Goal: Task Accomplishment & Management: Use online tool/utility

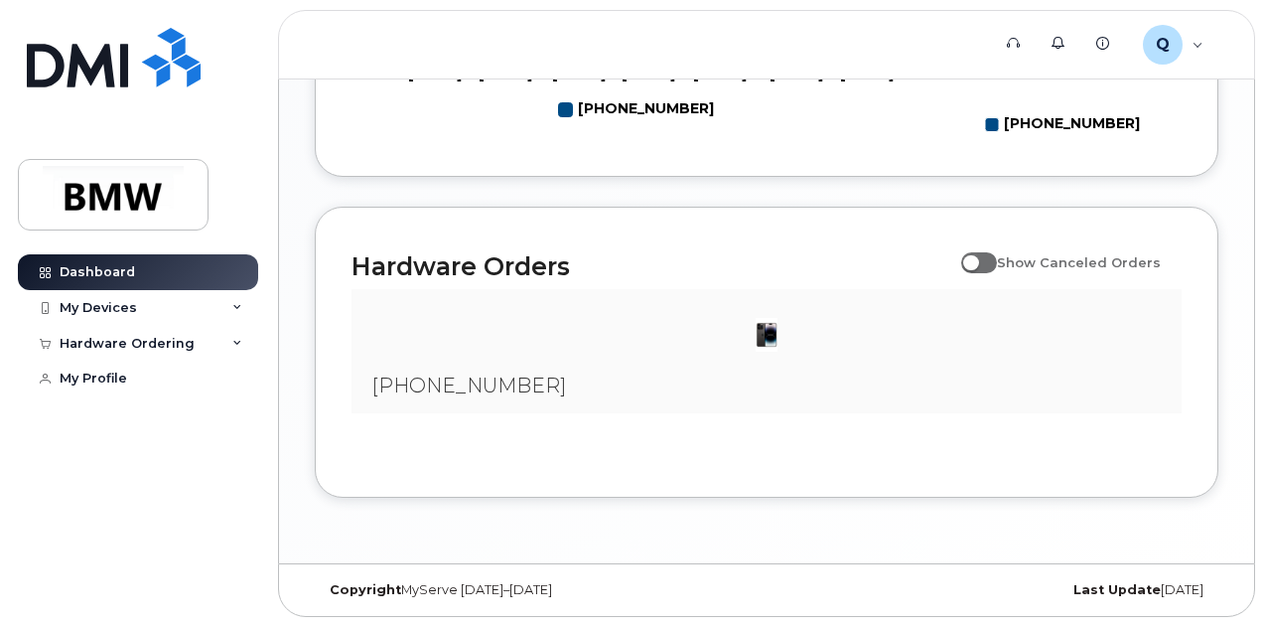
scroll to position [1203, 0]
click at [997, 264] on span at bounding box center [979, 262] width 36 height 20
click at [977, 259] on input "Show Canceled Orders" at bounding box center [969, 251] width 16 height 16
click at [987, 263] on span at bounding box center [979, 262] width 36 height 20
click at [977, 259] on input "Show Canceled Orders" at bounding box center [969, 251] width 16 height 16
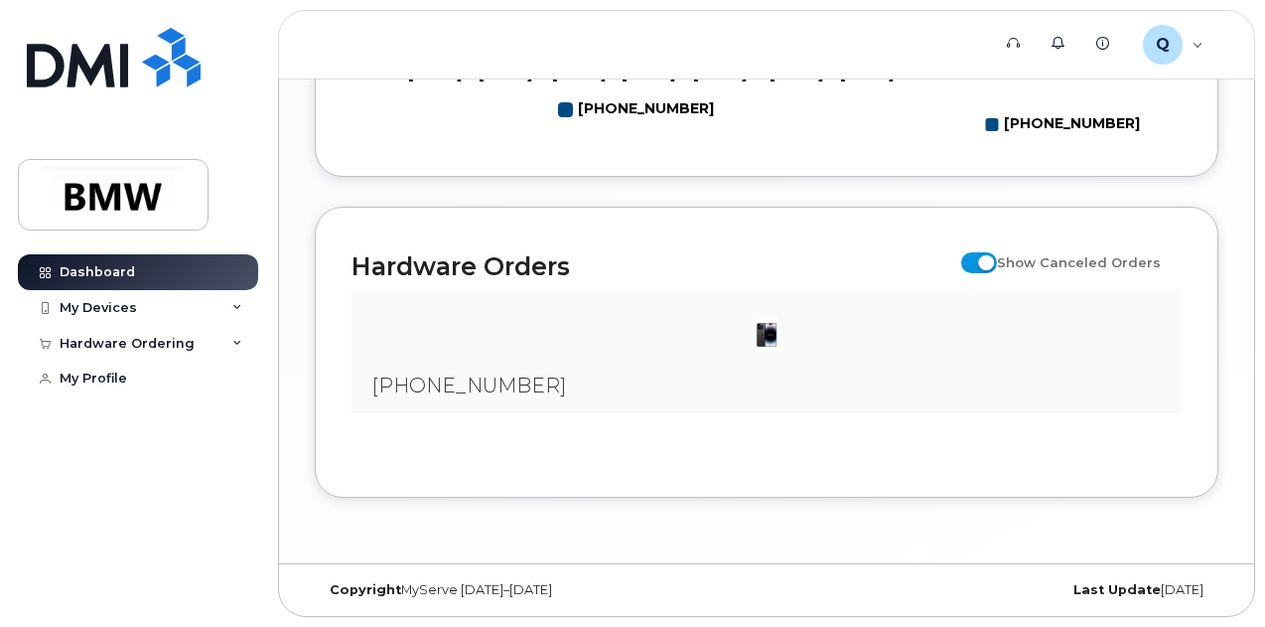
checkbox input "false"
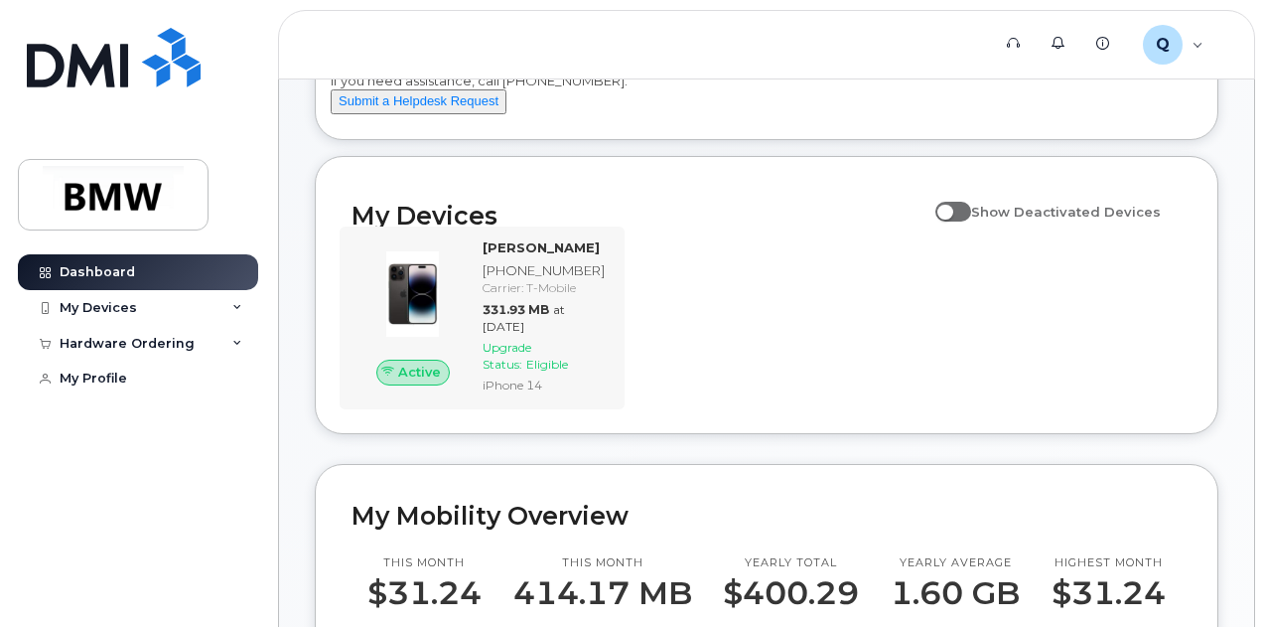
scroll to position [0, 0]
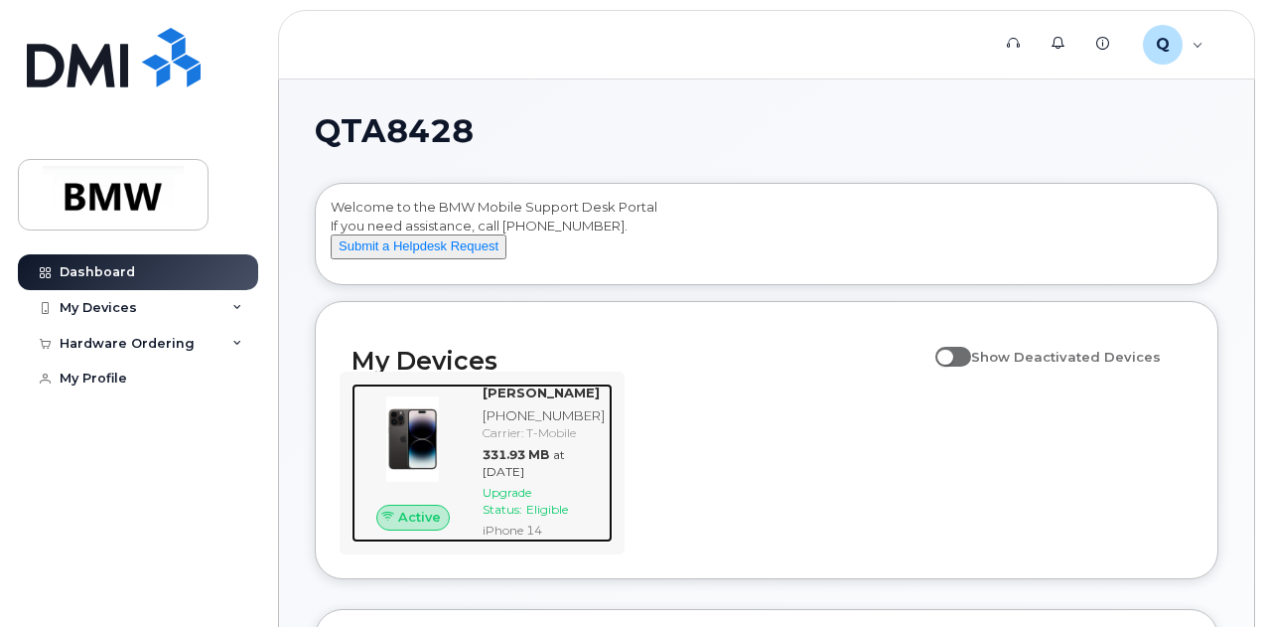
click at [433, 526] on span "Active" at bounding box center [419, 516] width 43 height 19
click at [512, 516] on span "Upgrade Status:" at bounding box center [507, 501] width 49 height 32
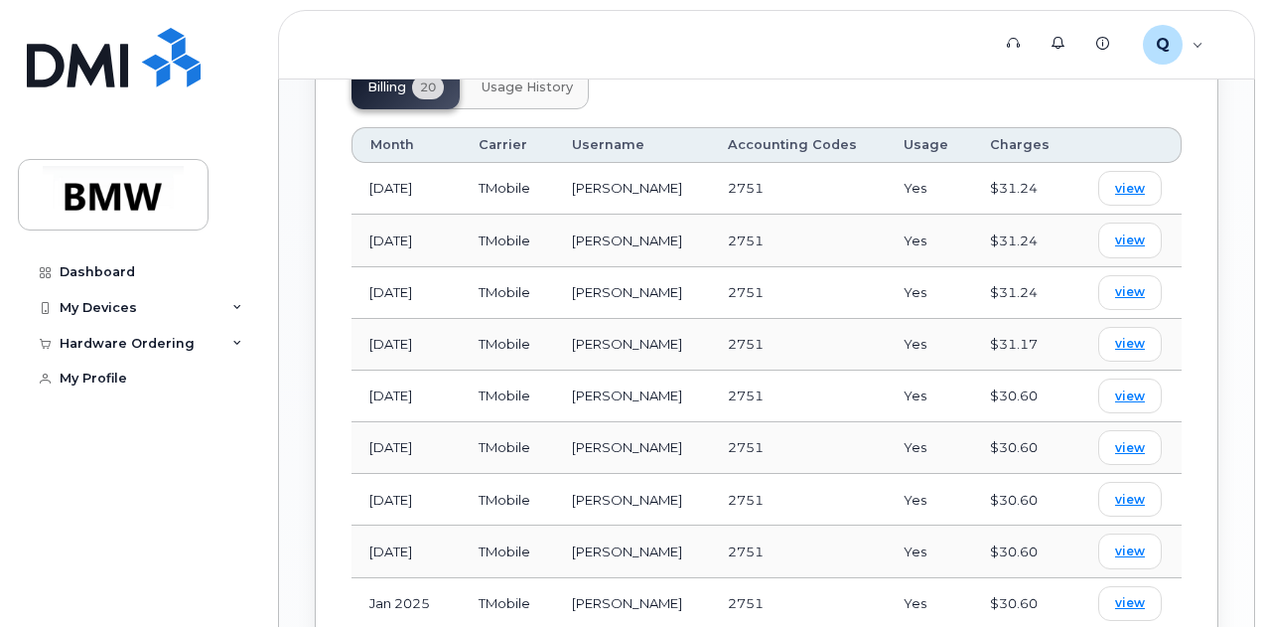
scroll to position [1092, 0]
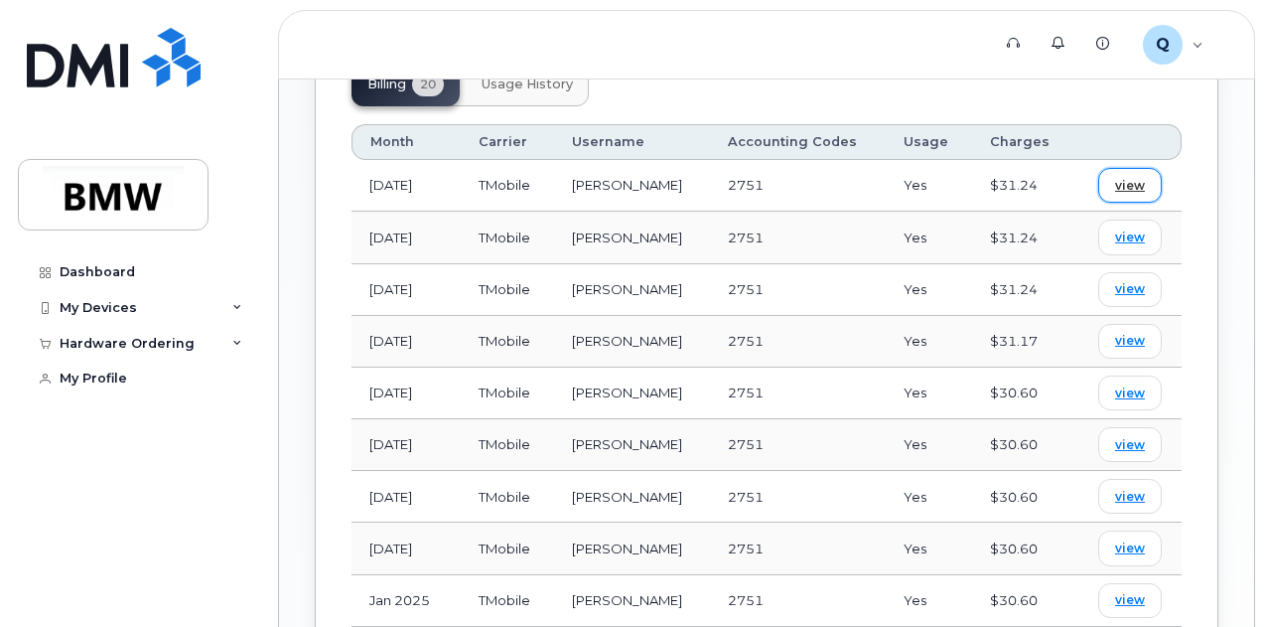
click at [1129, 177] on span "view" at bounding box center [1130, 186] width 30 height 18
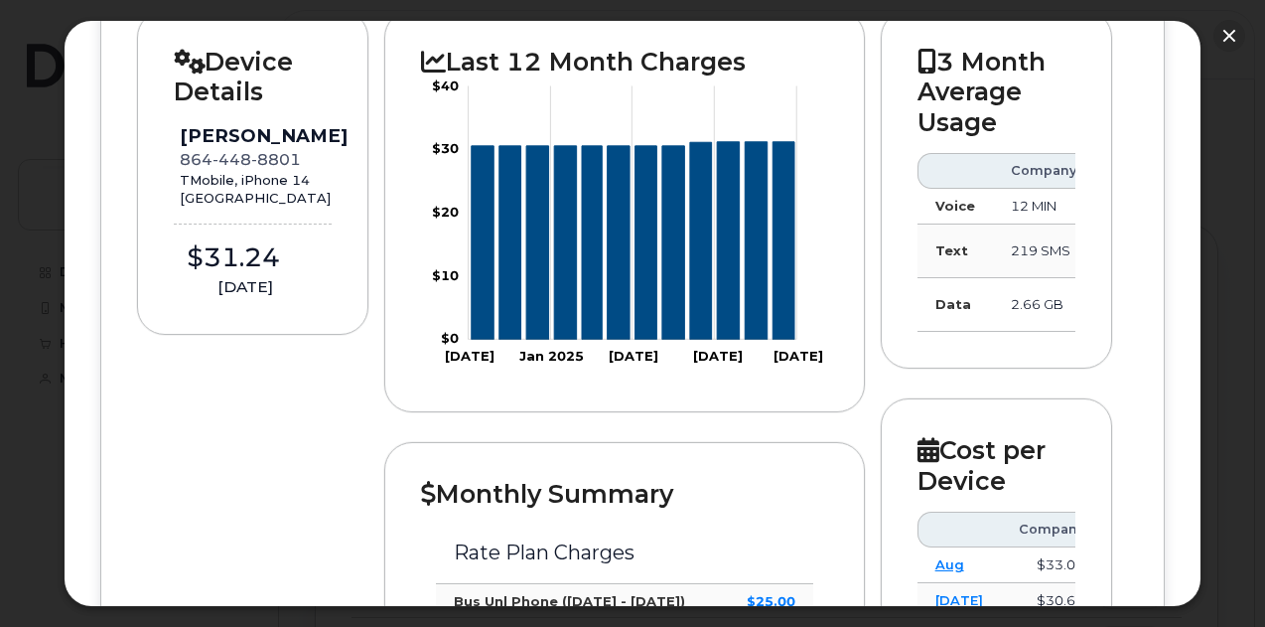
scroll to position [0, 0]
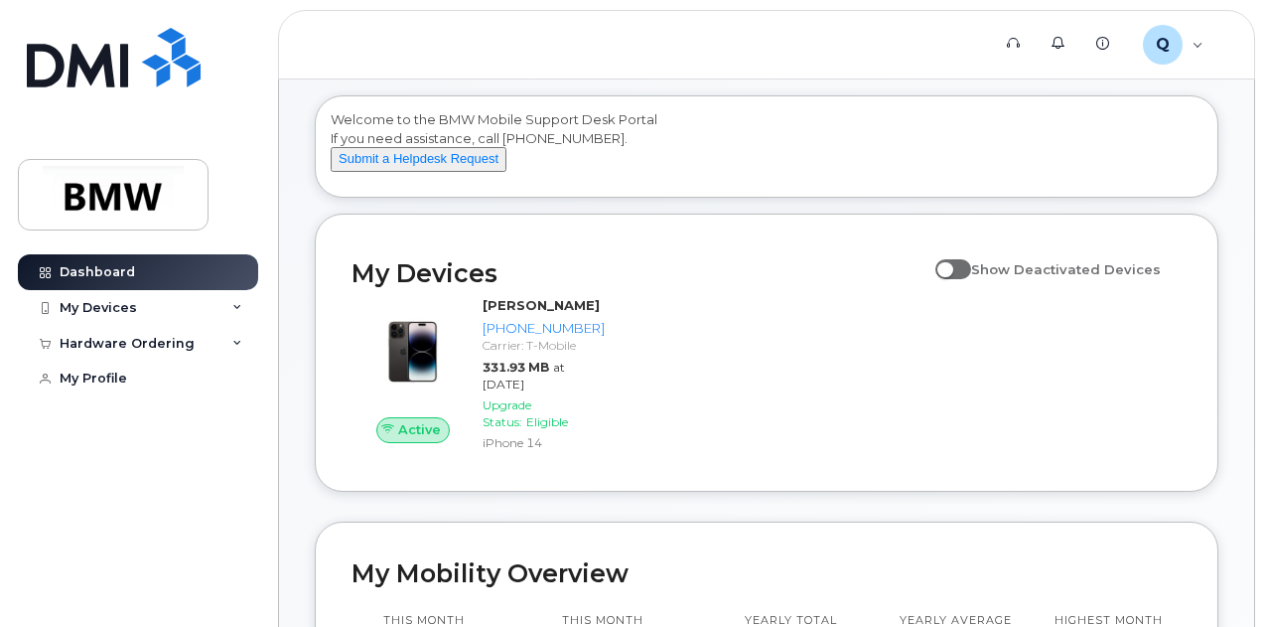
scroll to position [199, 0]
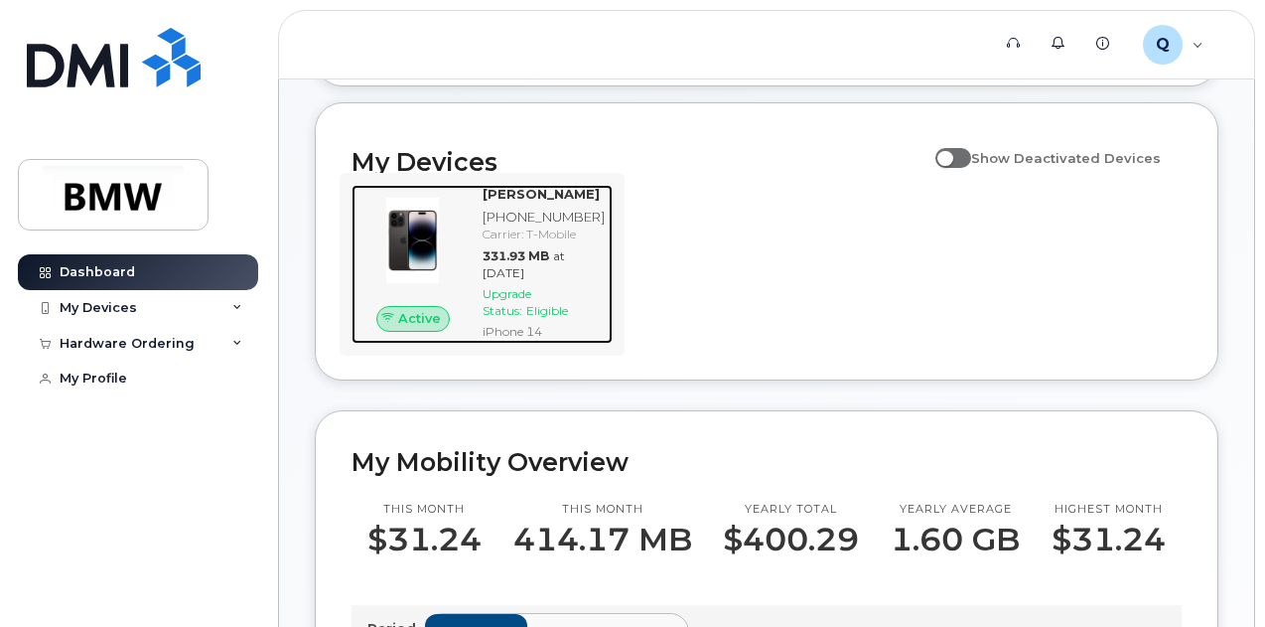
drag, startPoint x: 425, startPoint y: 257, endPoint x: 454, endPoint y: 278, distance: 35.6
click at [425, 257] on img at bounding box center [412, 240] width 91 height 91
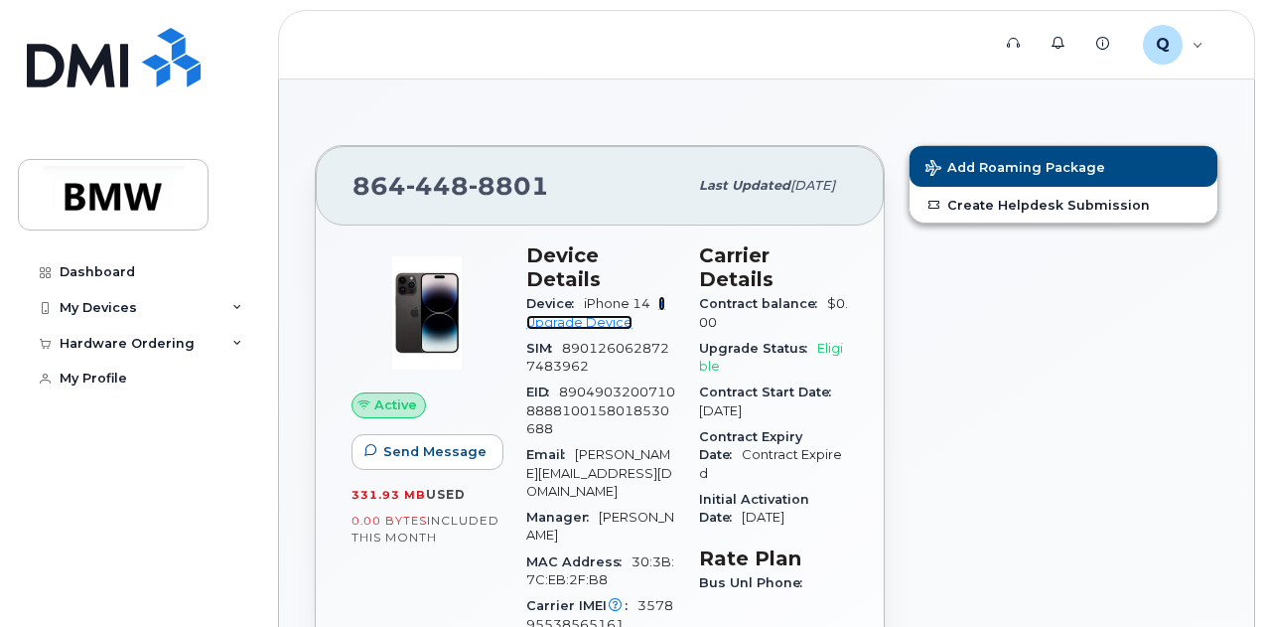
click at [595, 299] on link "+ Upgrade Device" at bounding box center [595, 312] width 139 height 33
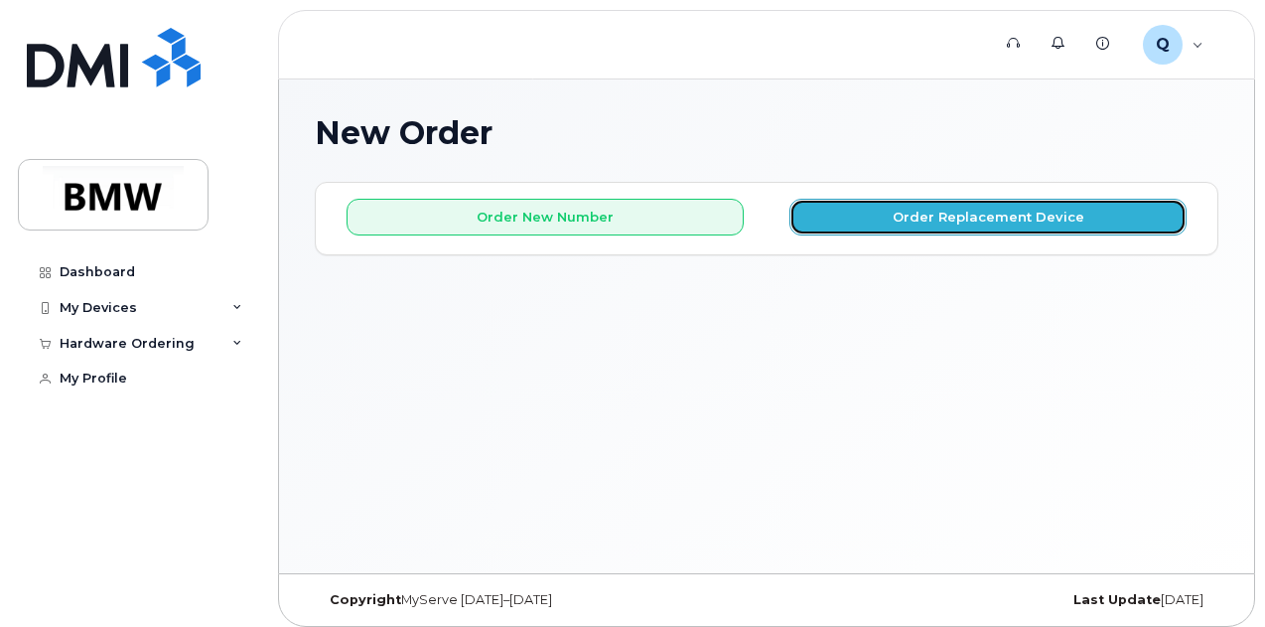
click at [933, 221] on button "Order Replacement Device" at bounding box center [987, 217] width 397 height 37
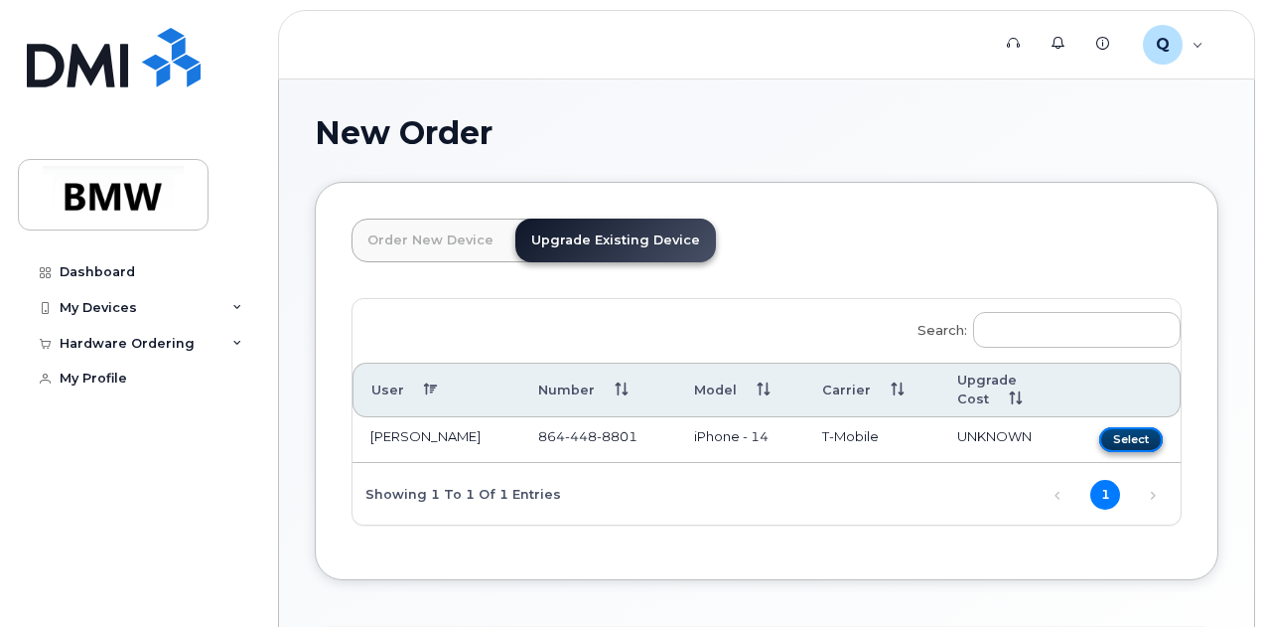
click at [1099, 440] on button "Select" at bounding box center [1131, 439] width 64 height 25
